Goal: Navigation & Orientation: Find specific page/section

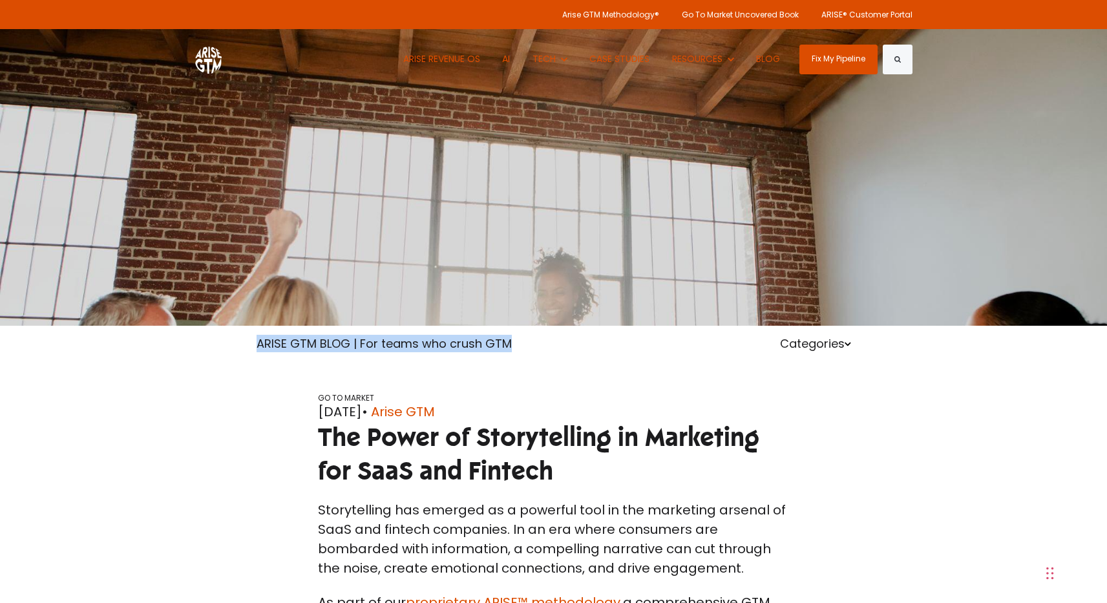
drag, startPoint x: 259, startPoint y: 340, endPoint x: 602, endPoint y: 342, distance: 342.6
click at [602, 342] on div "ARISE GTM BLOG | For teams who crush GTM Categories" at bounding box center [554, 343] width 614 height 17
click at [469, 347] on link "ARISE GTM BLOG | For teams who crush GTM" at bounding box center [384, 343] width 255 height 16
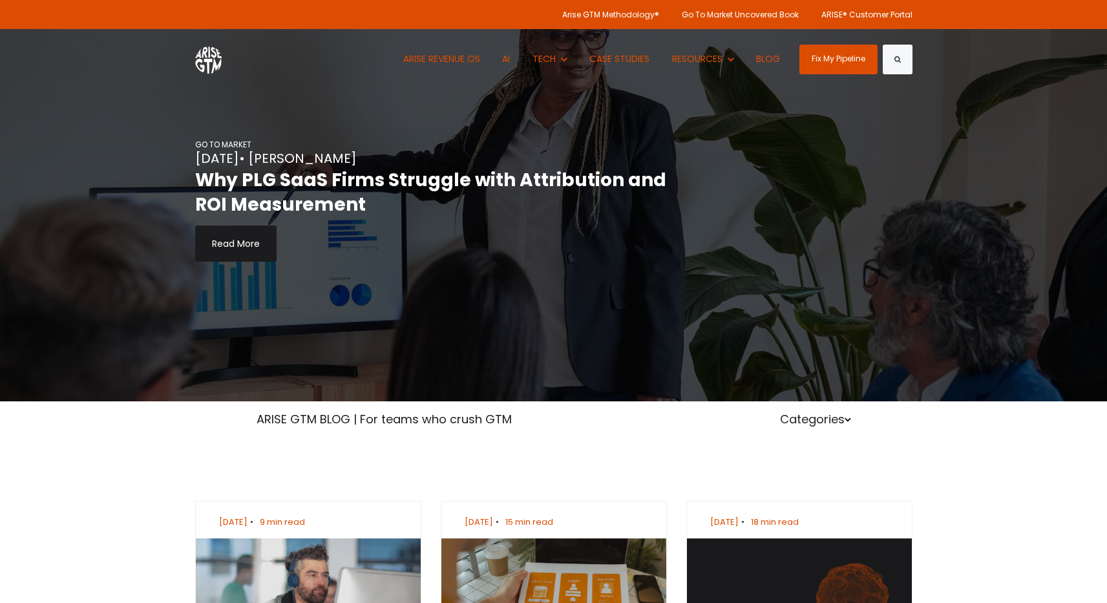
drag, startPoint x: 452, startPoint y: 403, endPoint x: 440, endPoint y: 378, distance: 27.5
